Goal: Task Accomplishment & Management: Complete application form

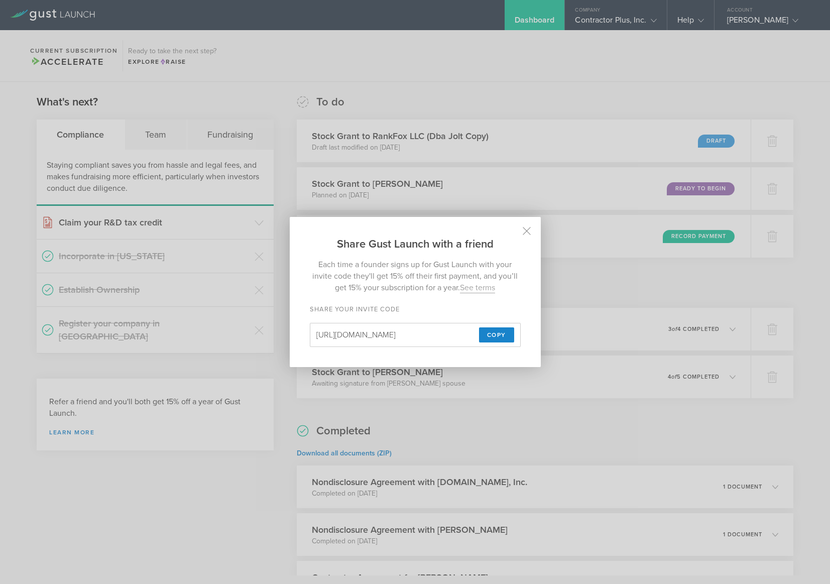
scroll to position [17, 0]
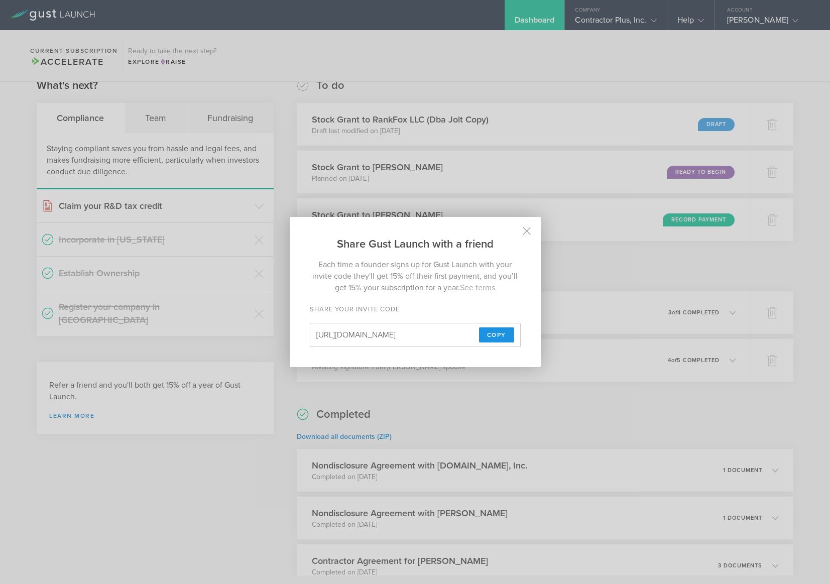
click at [494, 335] on span "Copy" at bounding box center [496, 334] width 19 height 15
click at [494, 335] on button "Copy" at bounding box center [496, 334] width 35 height 15
click at [532, 233] on h2 "Share Gust Launch with a friend" at bounding box center [415, 234] width 251 height 35
click at [526, 233] on icon at bounding box center [526, 231] width 9 height 9
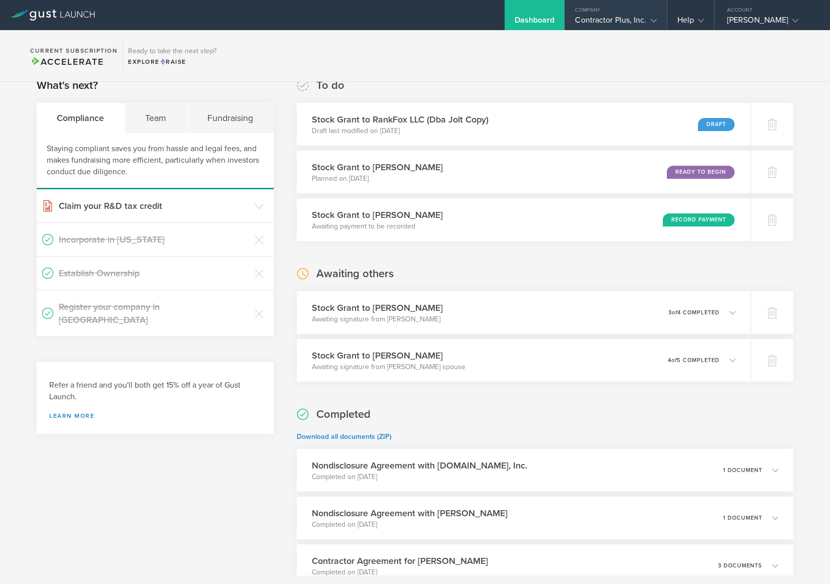
click at [616, 23] on div "Contractor Plus, Inc." at bounding box center [615, 22] width 81 height 15
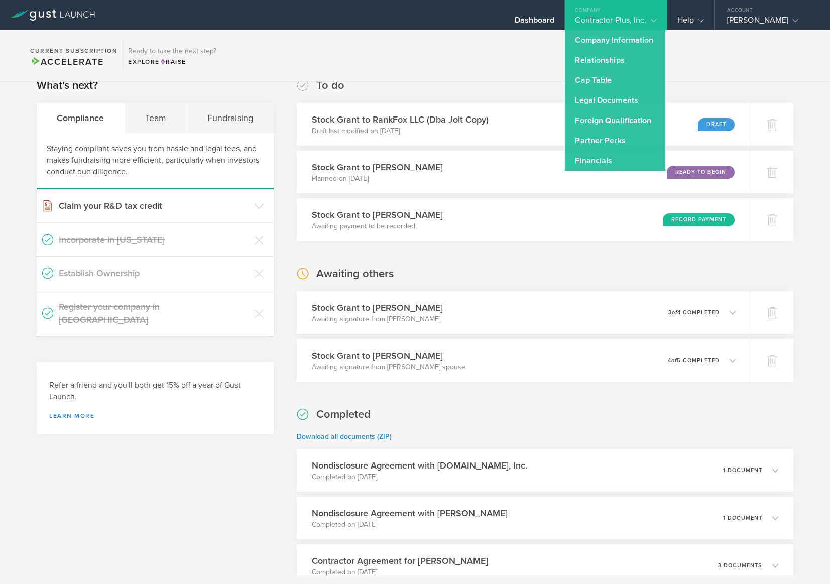
click at [504, 71] on section "Current Subscription Accelerate Ready to take the next step? Explore Raise" at bounding box center [415, 56] width 830 height 52
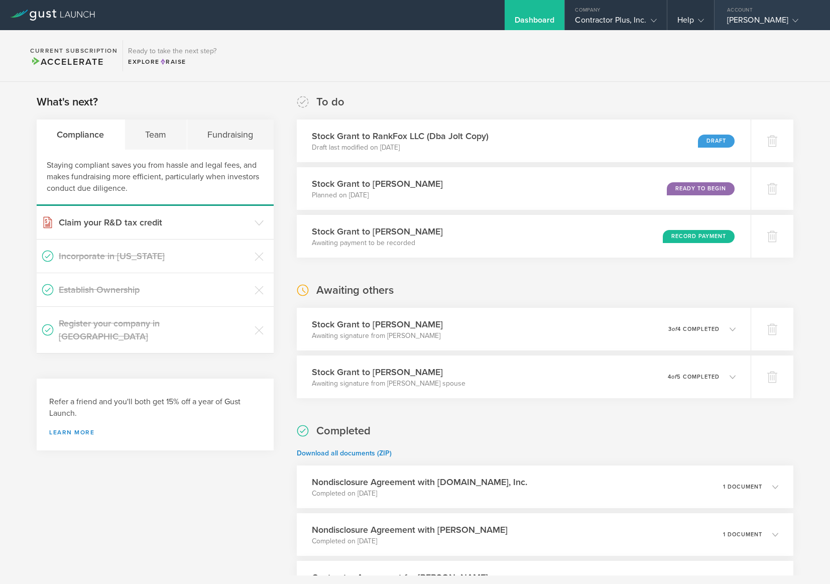
click at [741, 20] on div "[PERSON_NAME]" at bounding box center [769, 22] width 85 height 15
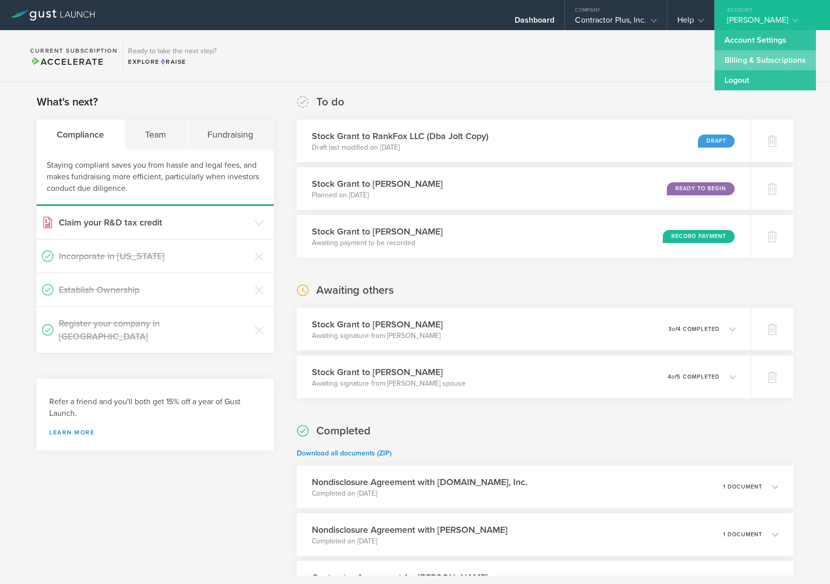
click at [749, 60] on link "Billing & Subscriptions" at bounding box center [765, 60] width 101 height 20
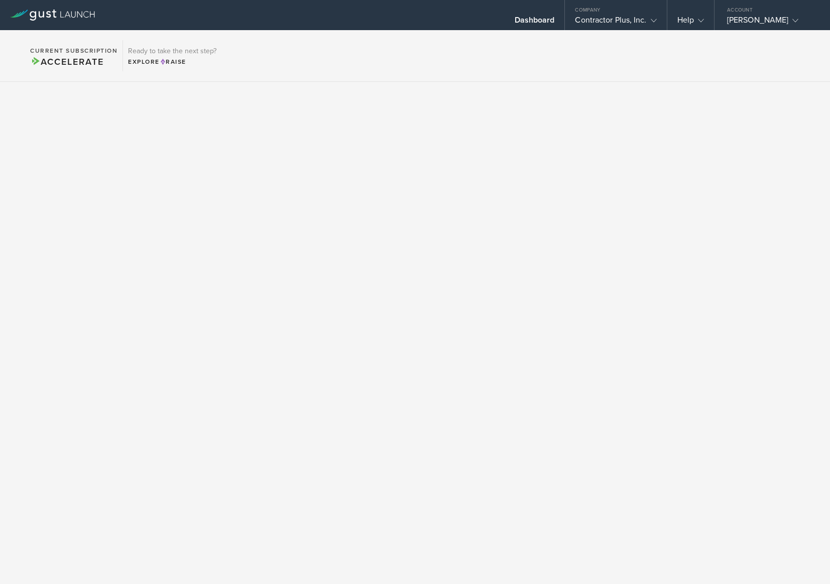
click at [62, 62] on span "Accelerate" at bounding box center [66, 61] width 73 height 11
click at [740, 18] on div "Justin Smith" at bounding box center [769, 22] width 85 height 15
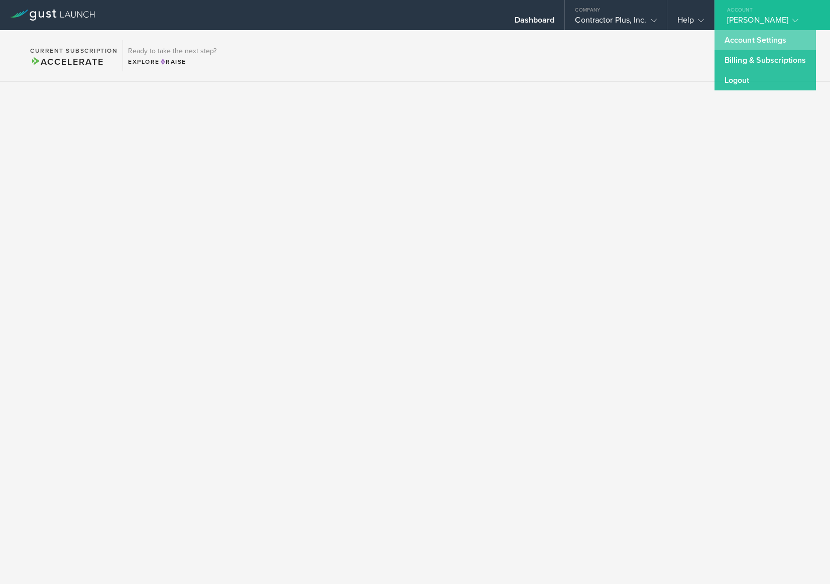
click at [734, 39] on link "Account Settings" at bounding box center [765, 40] width 101 height 20
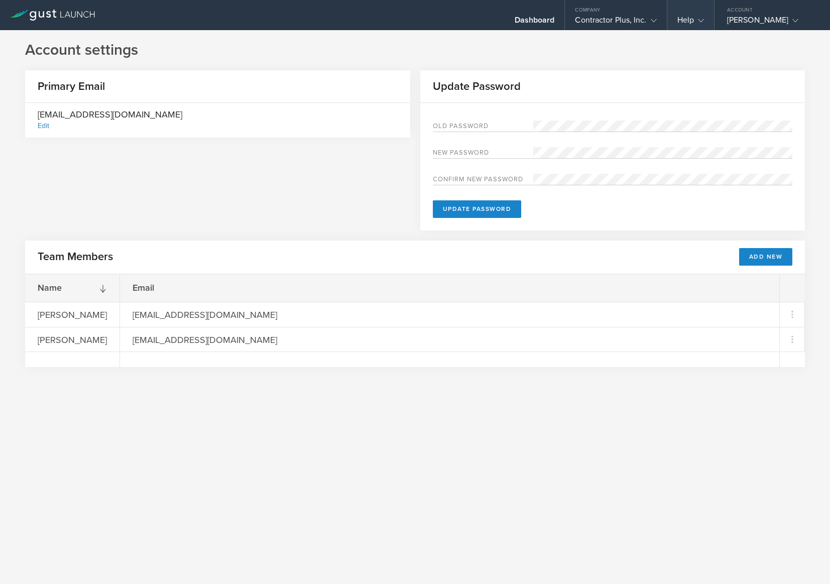
click at [693, 25] on div "Help" at bounding box center [691, 22] width 27 height 15
click at [693, 22] on div "Help" at bounding box center [691, 22] width 27 height 15
click at [533, 20] on div "Dashboard" at bounding box center [535, 22] width 40 height 15
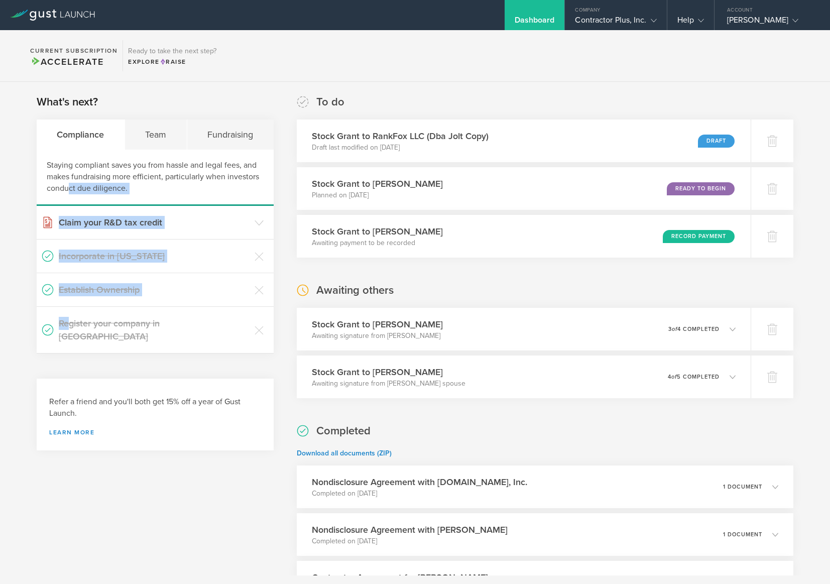
drag, startPoint x: 69, startPoint y: 190, endPoint x: 70, endPoint y: 327, distance: 137.1
click at [70, 327] on div "Compliance Team Fundraising Staying compliant saves you from hassle and legal f…" at bounding box center [155, 237] width 237 height 234
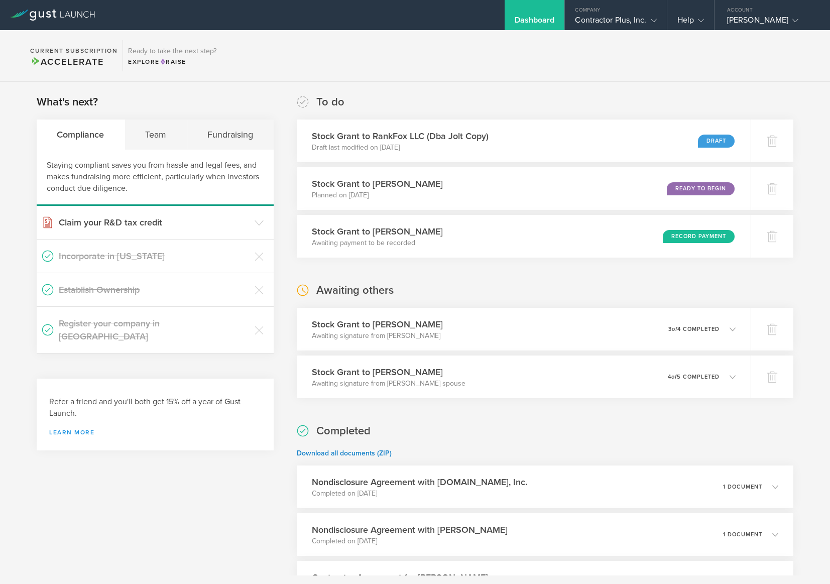
click at [78, 429] on link "Learn more" at bounding box center [155, 432] width 212 height 6
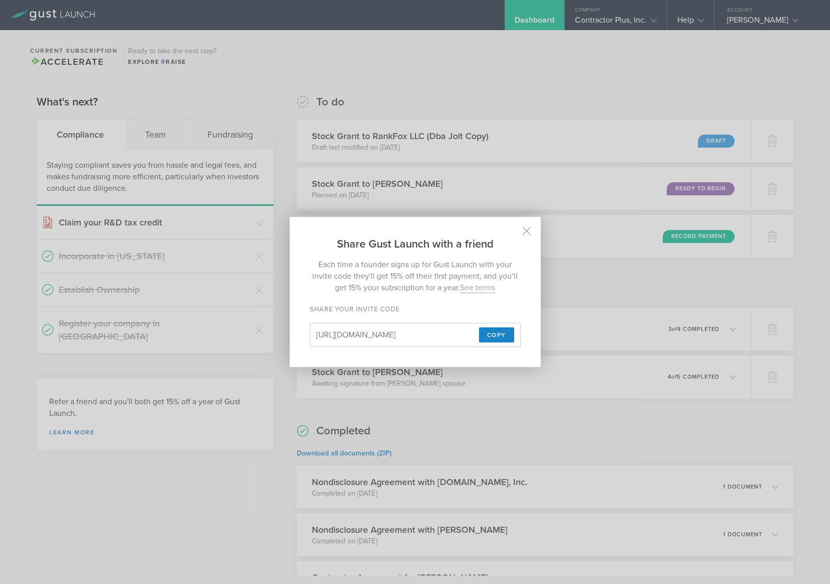
click at [239, 345] on div "Share Gust Launch with a friend Each time a founder signs up for Gust Launch wi…" at bounding box center [415, 292] width 830 height 584
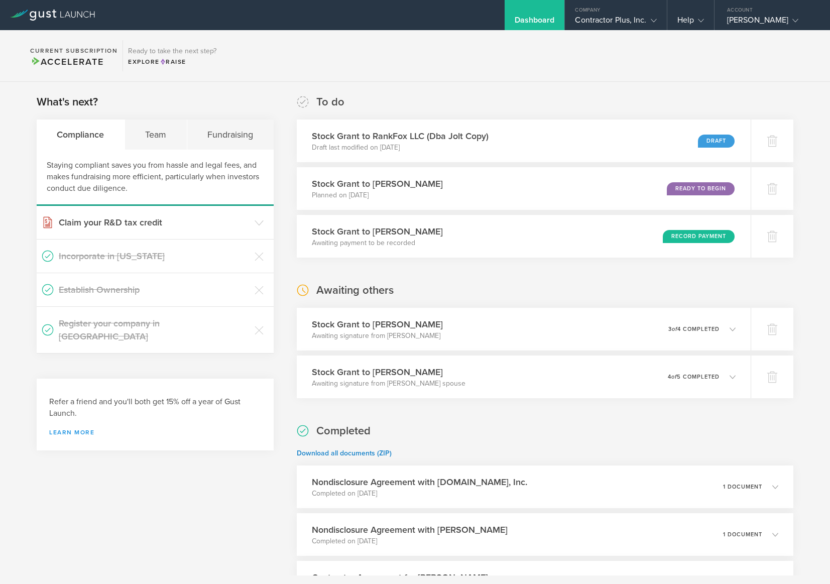
click at [70, 429] on link "Learn more" at bounding box center [155, 432] width 212 height 6
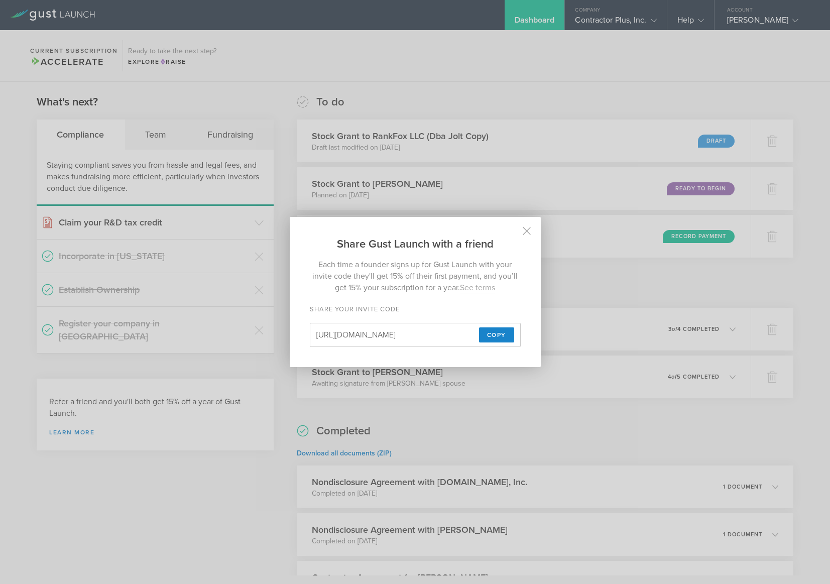
drag, startPoint x: 452, startPoint y: 335, endPoint x: 461, endPoint y: 338, distance: 9.9
click at [462, 338] on input "https://gust.com/launch?partner_code=5e078904a076be000476fb66" at bounding box center [395, 335] width 159 height 12
click at [461, 338] on input "https://gust.com/launch?partner_code=5e078904a076be000476fb66" at bounding box center [395, 335] width 159 height 12
click at [500, 334] on span "Copy" at bounding box center [496, 334] width 19 height 15
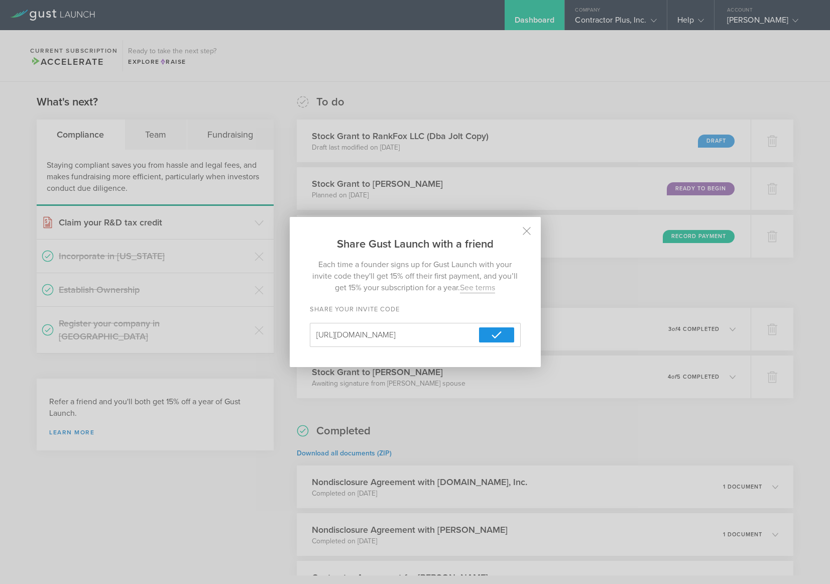
click at [442, 331] on input "https://gust.com/launch?partner_code=5e078904a076be000476fb66" at bounding box center [395, 335] width 159 height 12
click at [522, 231] on h2 "Share Gust Launch with a friend" at bounding box center [415, 234] width 251 height 35
click at [528, 230] on icon at bounding box center [527, 232] width 8 height 8
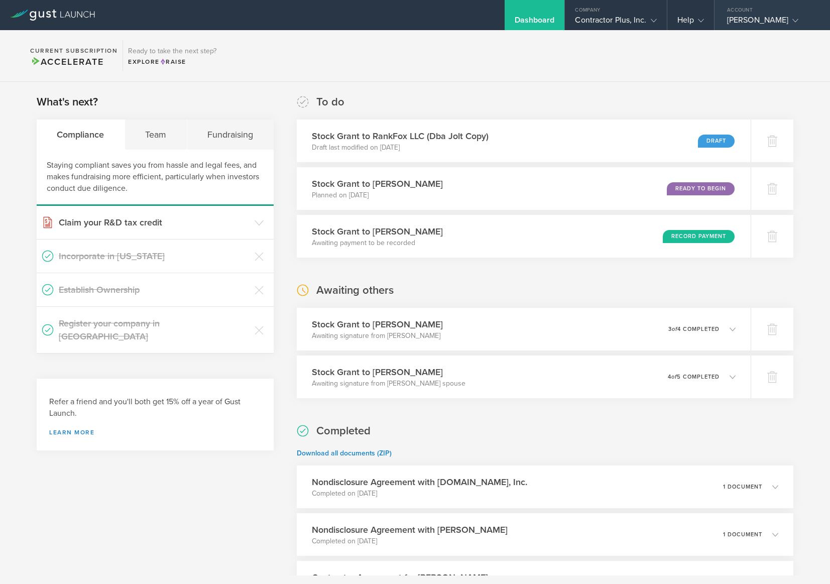
click at [755, 13] on div "Account" at bounding box center [773, 7] width 116 height 15
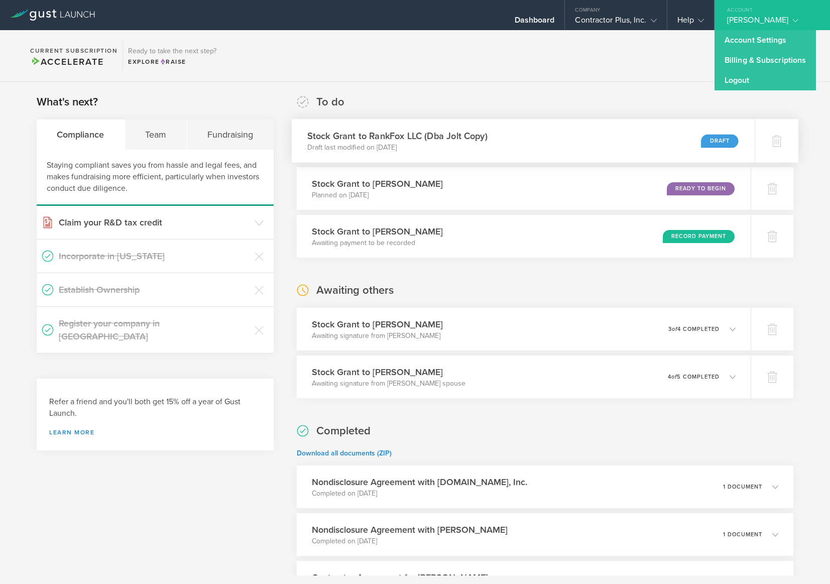
click at [630, 135] on div "Stock Grant to RankFox LLC (Dba Jolt Copy) Draft last modified on Jun 20, 2025 …" at bounding box center [523, 141] width 463 height 44
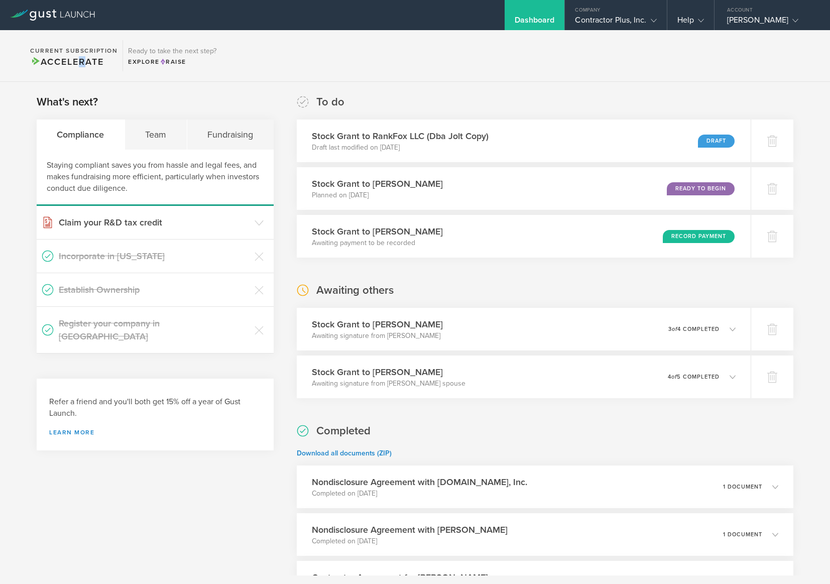
click at [82, 58] on span "Accelerate" at bounding box center [66, 61] width 73 height 11
click at [48, 66] on span "Accelerate" at bounding box center [66, 61] width 73 height 11
click at [302, 102] on circle at bounding box center [302, 101] width 11 height 11
click at [542, 21] on div "Dashboard" at bounding box center [535, 22] width 40 height 15
click at [536, 18] on div "Dashboard" at bounding box center [535, 22] width 40 height 15
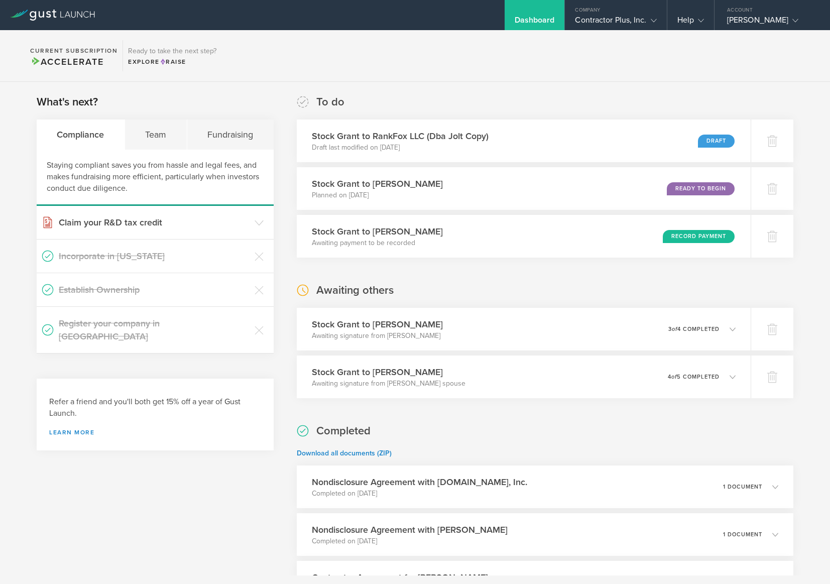
click at [88, 42] on div "Current Subscription Accelerate" at bounding box center [73, 55] width 97 height 31
click at [82, 63] on span "Accelerate" at bounding box center [66, 61] width 73 height 11
click at [58, 22] on div at bounding box center [52, 15] width 105 height 30
click at [58, 17] on icon at bounding box center [52, 15] width 85 height 11
click at [52, 16] on icon at bounding box center [52, 15] width 85 height 11
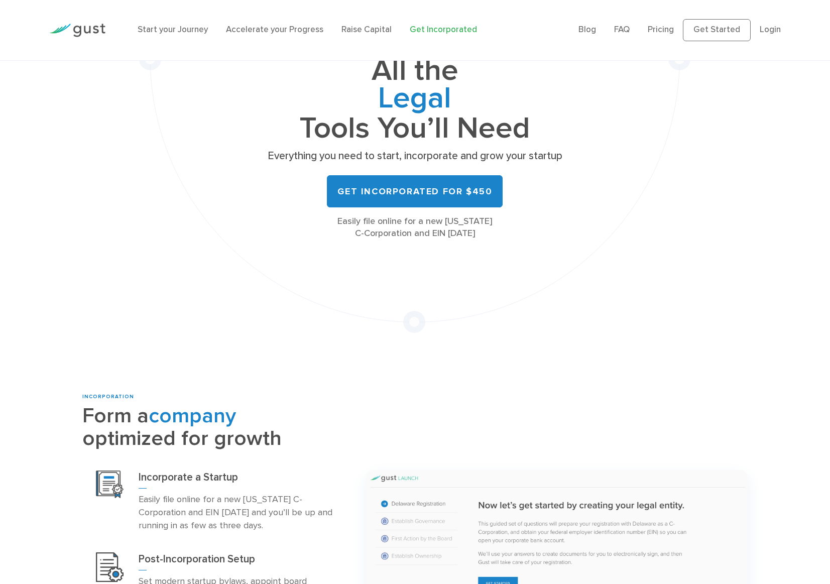
scroll to position [117, 0]
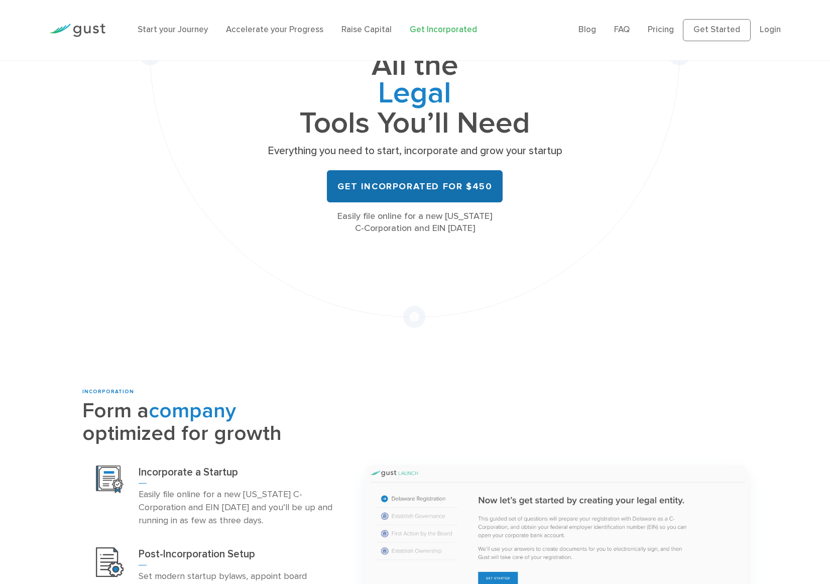
click at [453, 183] on link "Get Incorporated for $450" at bounding box center [415, 186] width 176 height 32
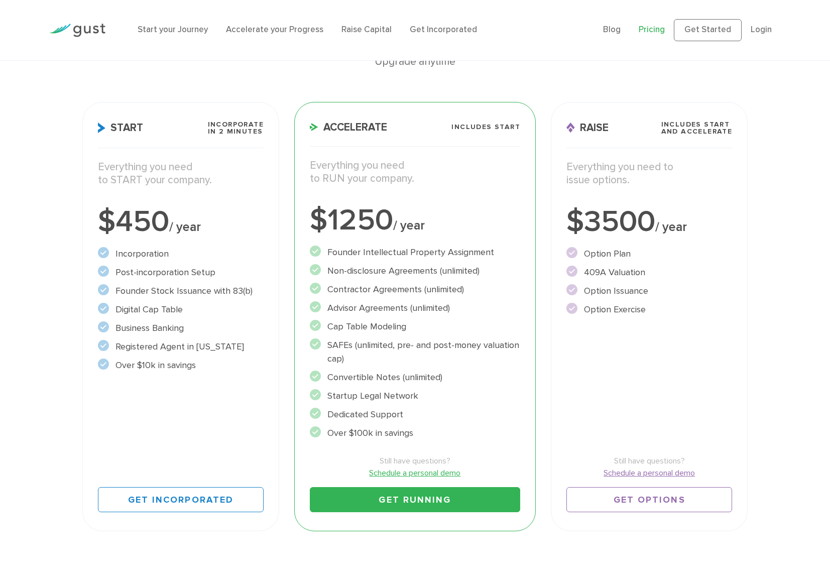
scroll to position [116, 0]
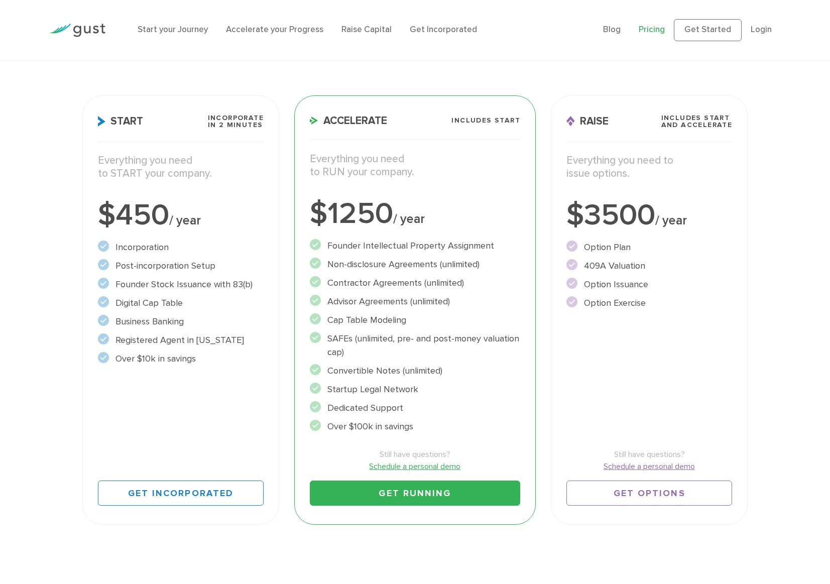
drag, startPoint x: 181, startPoint y: 285, endPoint x: 201, endPoint y: 343, distance: 61.3
click at [201, 343] on ul "Incorporation" at bounding box center [181, 303] width 166 height 125
click at [201, 343] on li "Registered Agent in Delaware" at bounding box center [181, 341] width 166 height 14
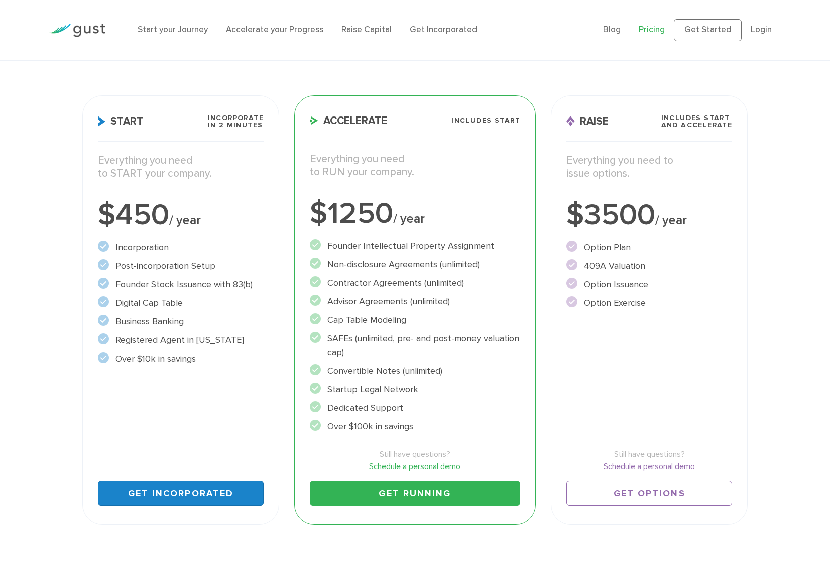
click at [191, 499] on link "Get Incorporated" at bounding box center [181, 493] width 166 height 25
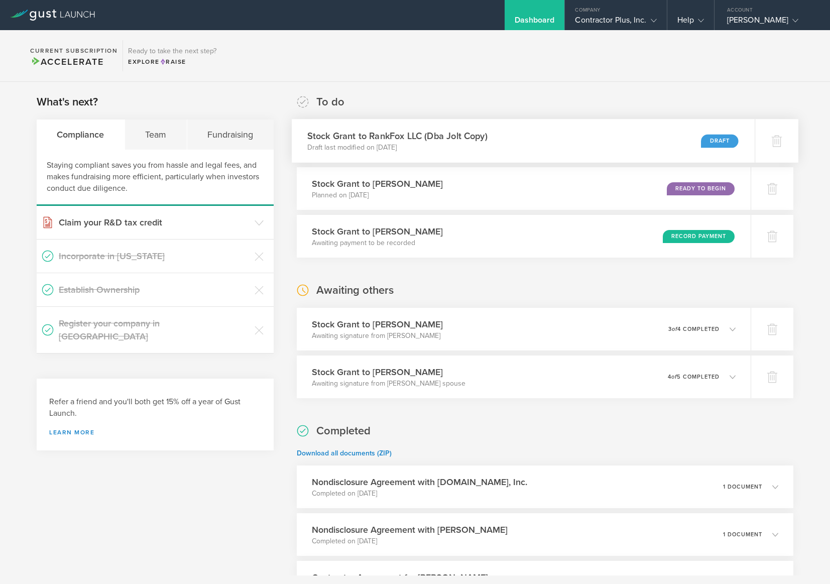
scroll to position [-1, 0]
click at [714, 147] on div "Draft" at bounding box center [719, 141] width 37 height 14
click at [705, 135] on div "Draft" at bounding box center [719, 141] width 37 height 14
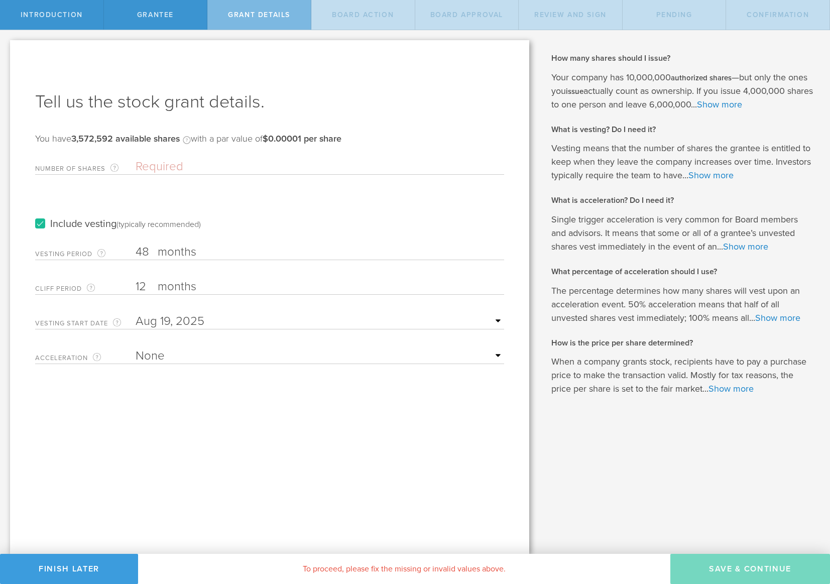
click at [45, 223] on label "Include vesting (typically recommended)" at bounding box center [118, 224] width 166 height 11
click at [0, 0] on input "Include vesting (typically recommended)" at bounding box center [0, 0] width 0 height 0
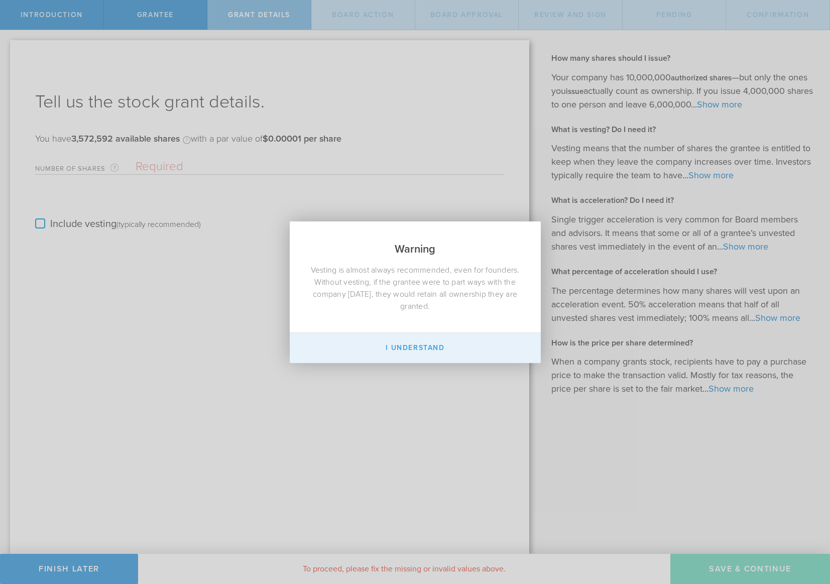
click at [400, 351] on button "I Understand" at bounding box center [415, 348] width 251 height 30
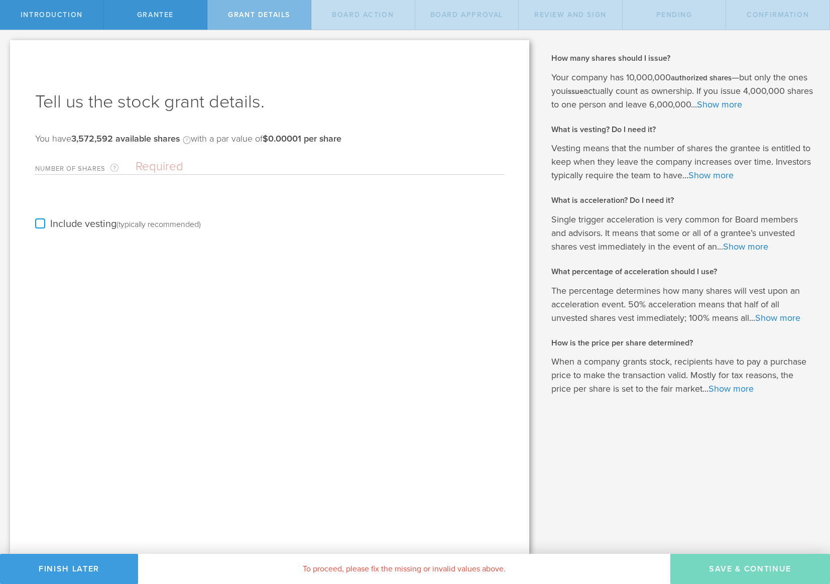
click at [188, 171] on input "Number of Shares The total amount of stock the company is granting to this reci…" at bounding box center [320, 166] width 369 height 15
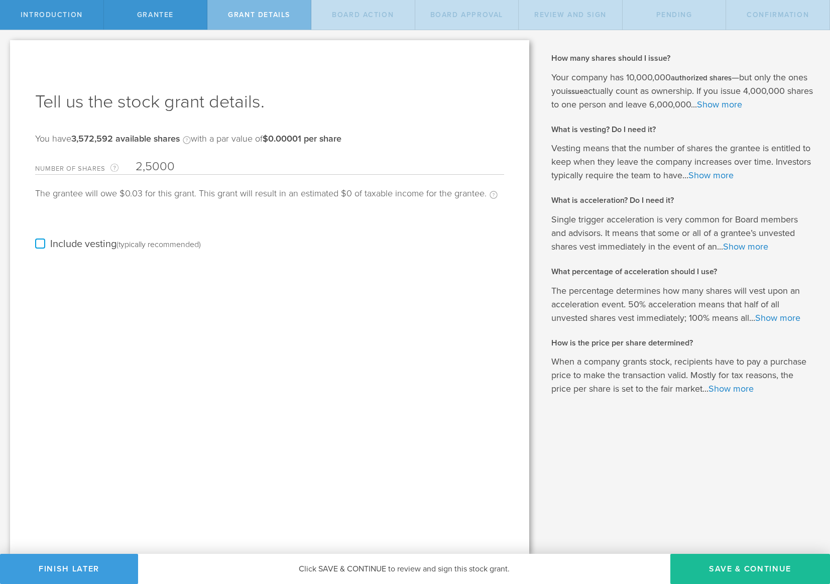
type input "25,000"
click at [297, 249] on div "Include vesting (typically recommended)" at bounding box center [269, 234] width 469 height 51
drag, startPoint x: 88, startPoint y: 245, endPoint x: 336, endPoint y: 236, distance: 248.3
click at [336, 236] on div "Include vesting (typically recommended)" at bounding box center [269, 234] width 469 height 51
click at [339, 236] on div "Include vesting (typically recommended)" at bounding box center [269, 234] width 469 height 51
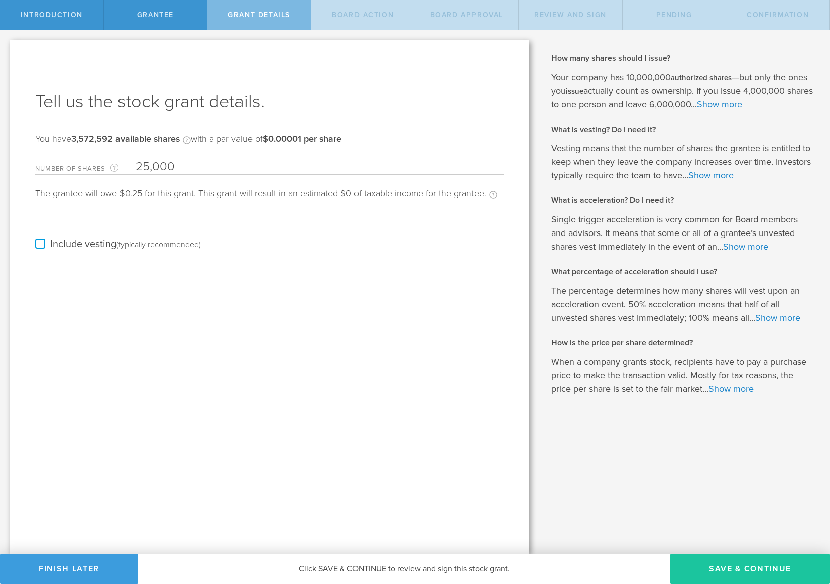
click at [718, 569] on button "Save & Continue" at bounding box center [751, 569] width 160 height 30
drag, startPoint x: 188, startPoint y: 160, endPoint x: 44, endPoint y: 155, distance: 144.2
click at [44, 155] on div "Number of Shares The total amount of stock the company is granting to this reci…" at bounding box center [269, 164] width 469 height 21
type input "30,000"
click at [384, 410] on div "Tell us the stock grant details. You have 3,572,592 available shares Available …" at bounding box center [269, 297] width 519 height 514
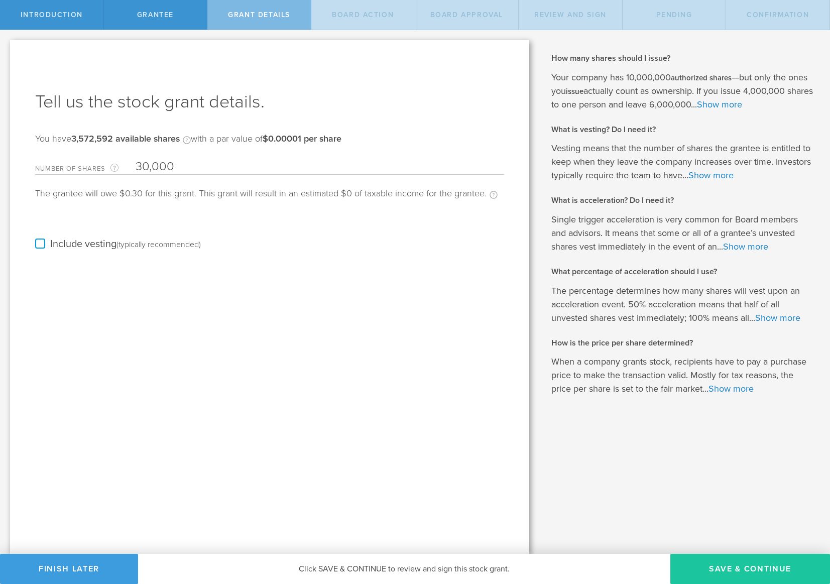
click at [731, 561] on button "Save & Continue" at bounding box center [751, 569] width 160 height 30
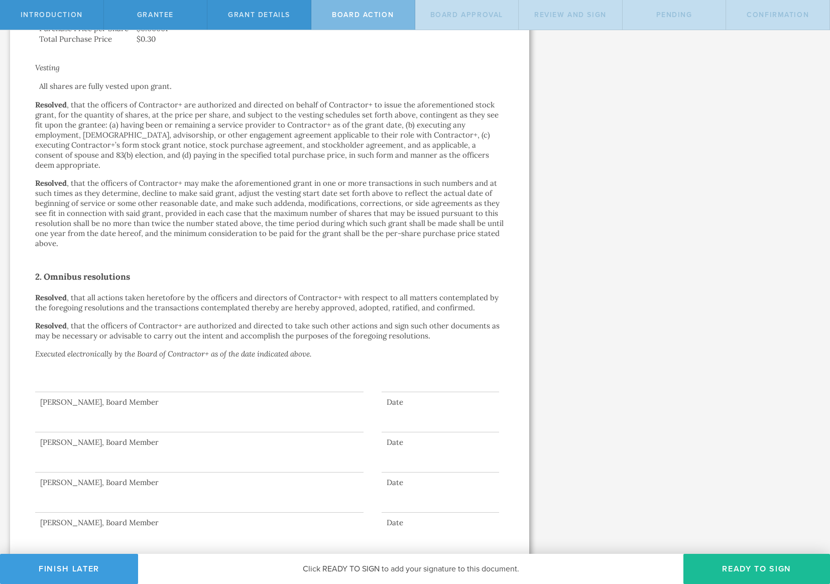
scroll to position [385, 0]
click at [720, 567] on button "Ready to Sign" at bounding box center [757, 569] width 147 height 30
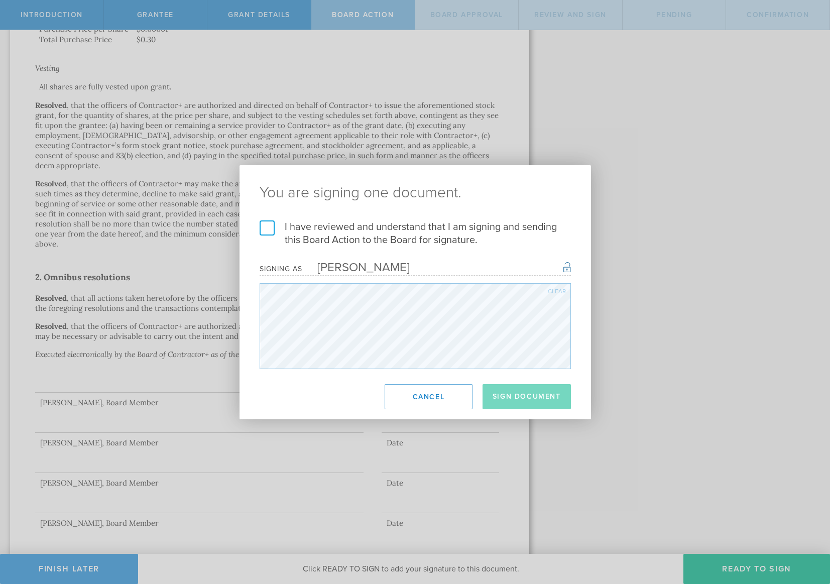
click at [269, 238] on label "I have reviewed and understand that I am signing and sending this Board Action …" at bounding box center [415, 234] width 311 height 26
click at [0, 0] on input "I have reviewed and understand that I am signing and sending this Board Action …" at bounding box center [0, 0] width 0 height 0
click at [506, 391] on button "Sign Document" at bounding box center [527, 396] width 88 height 25
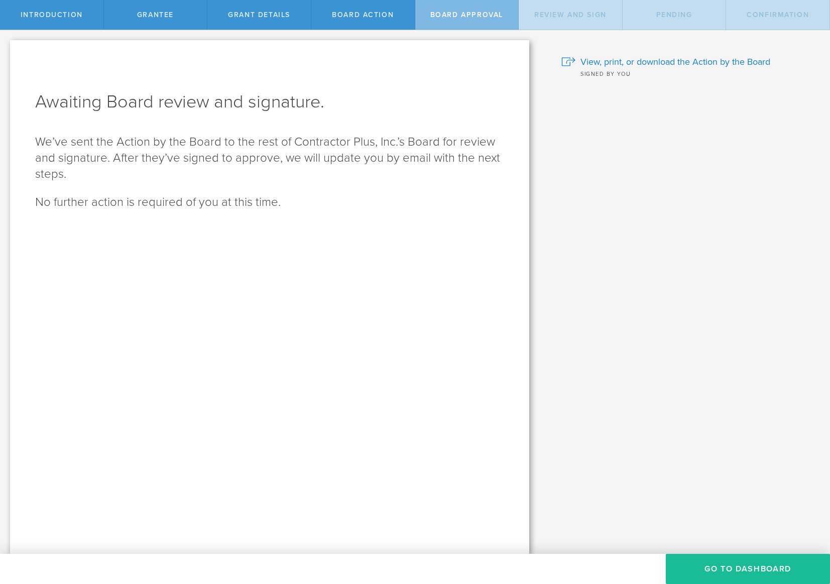
scroll to position [0, 0]
